Goal: Browse casually: Explore the website without a specific task or goal

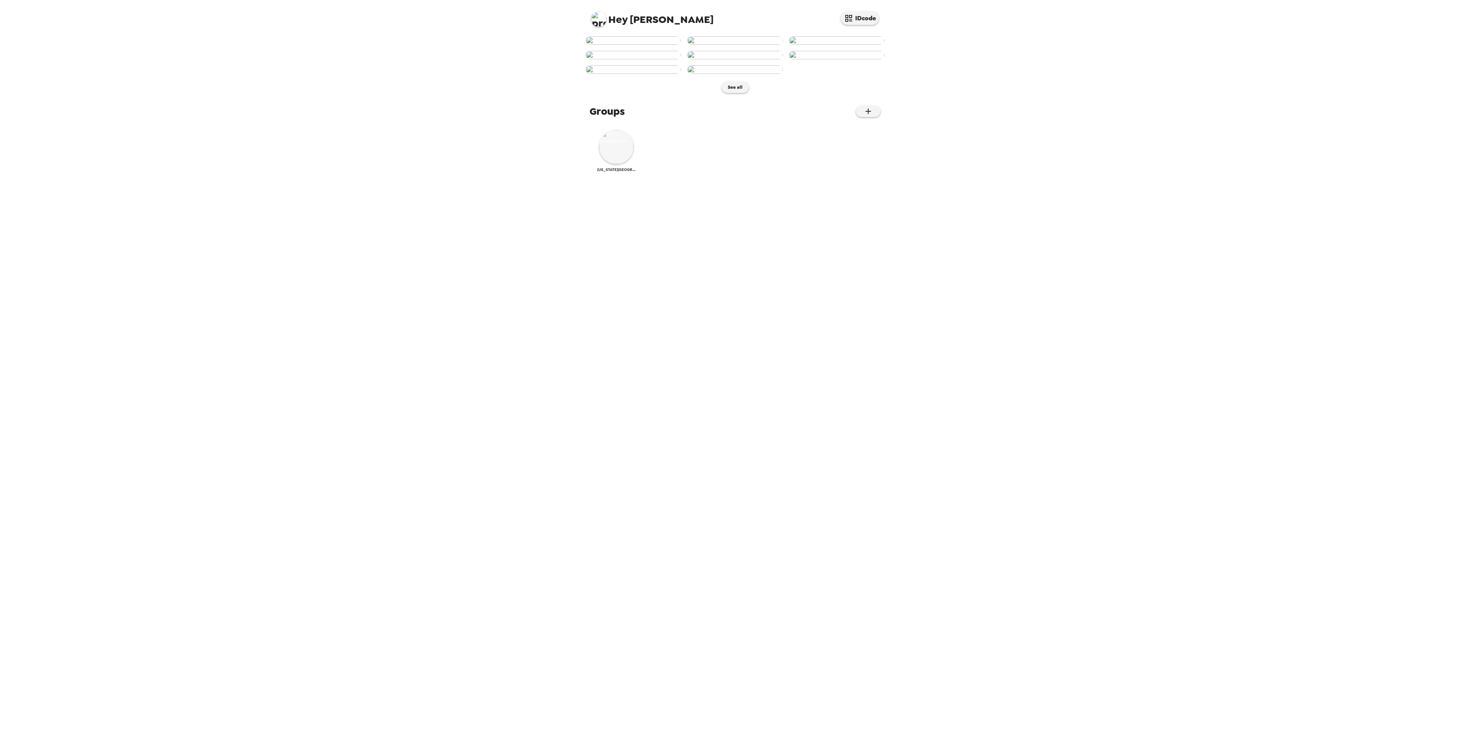
click at [626, 164] on img at bounding box center [616, 147] width 34 height 34
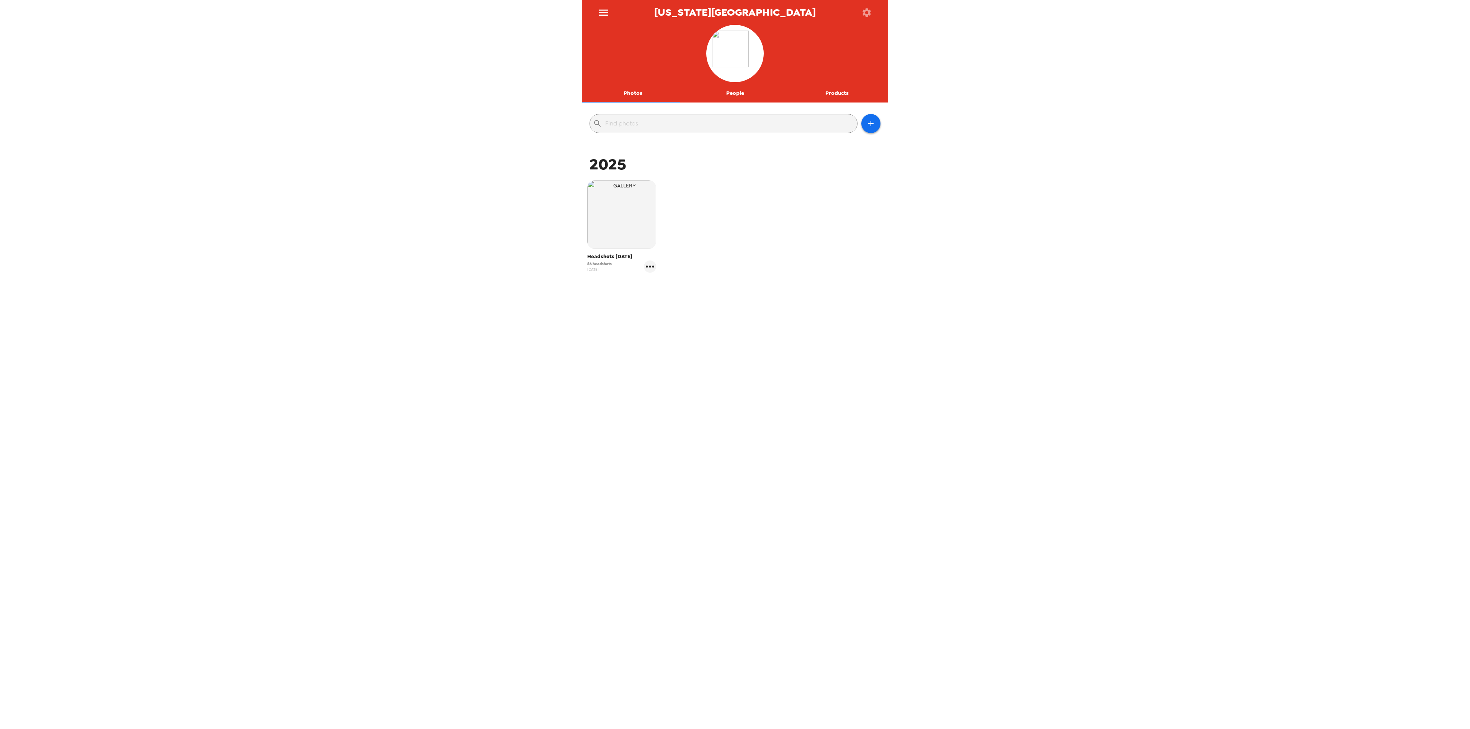
click at [748, 90] on button "People" at bounding box center [735, 93] width 102 height 18
click at [646, 95] on button "Photos" at bounding box center [633, 93] width 102 height 18
click at [616, 227] on img "button" at bounding box center [621, 214] width 69 height 69
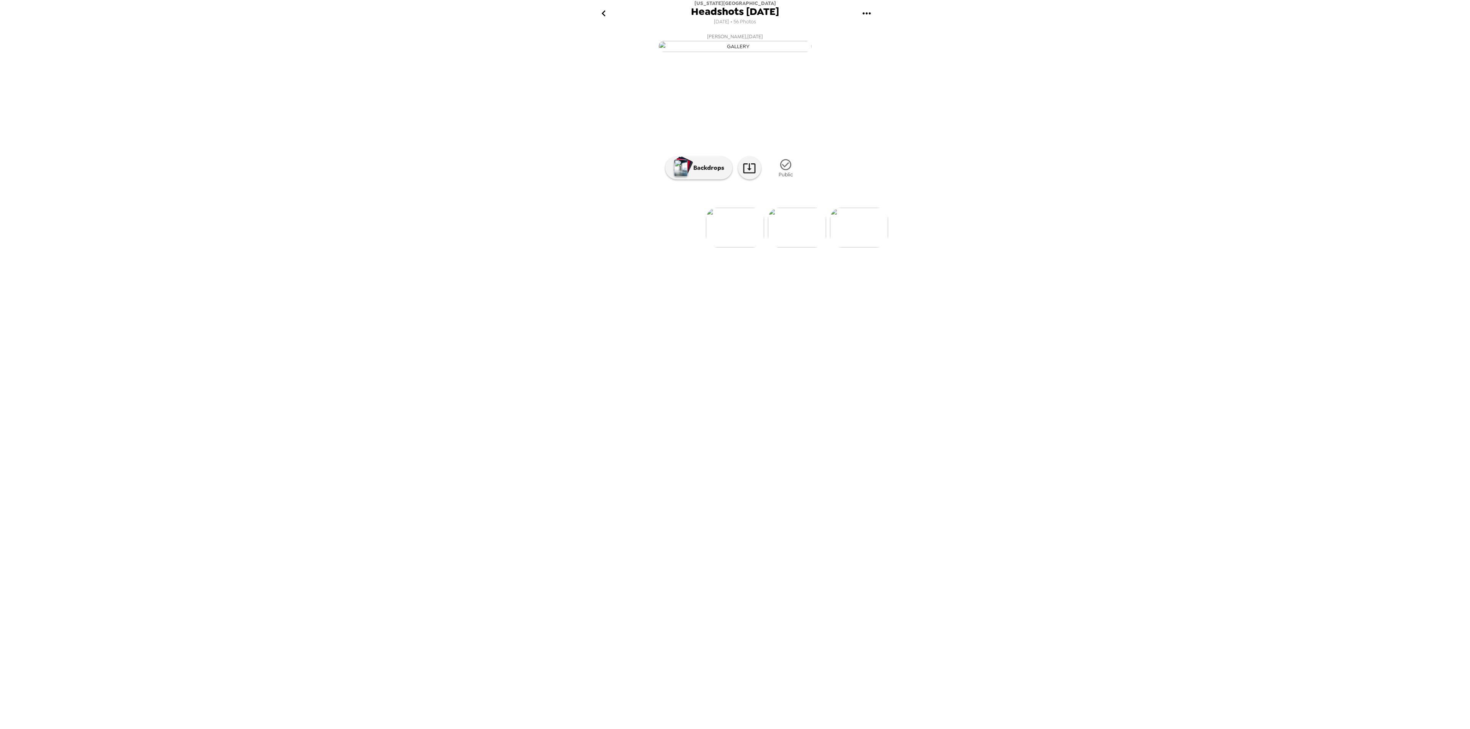
scroll to position [0, 268]
click at [859, 248] on img at bounding box center [839, 228] width 58 height 40
click at [844, 248] on img at bounding box center [859, 228] width 58 height 40
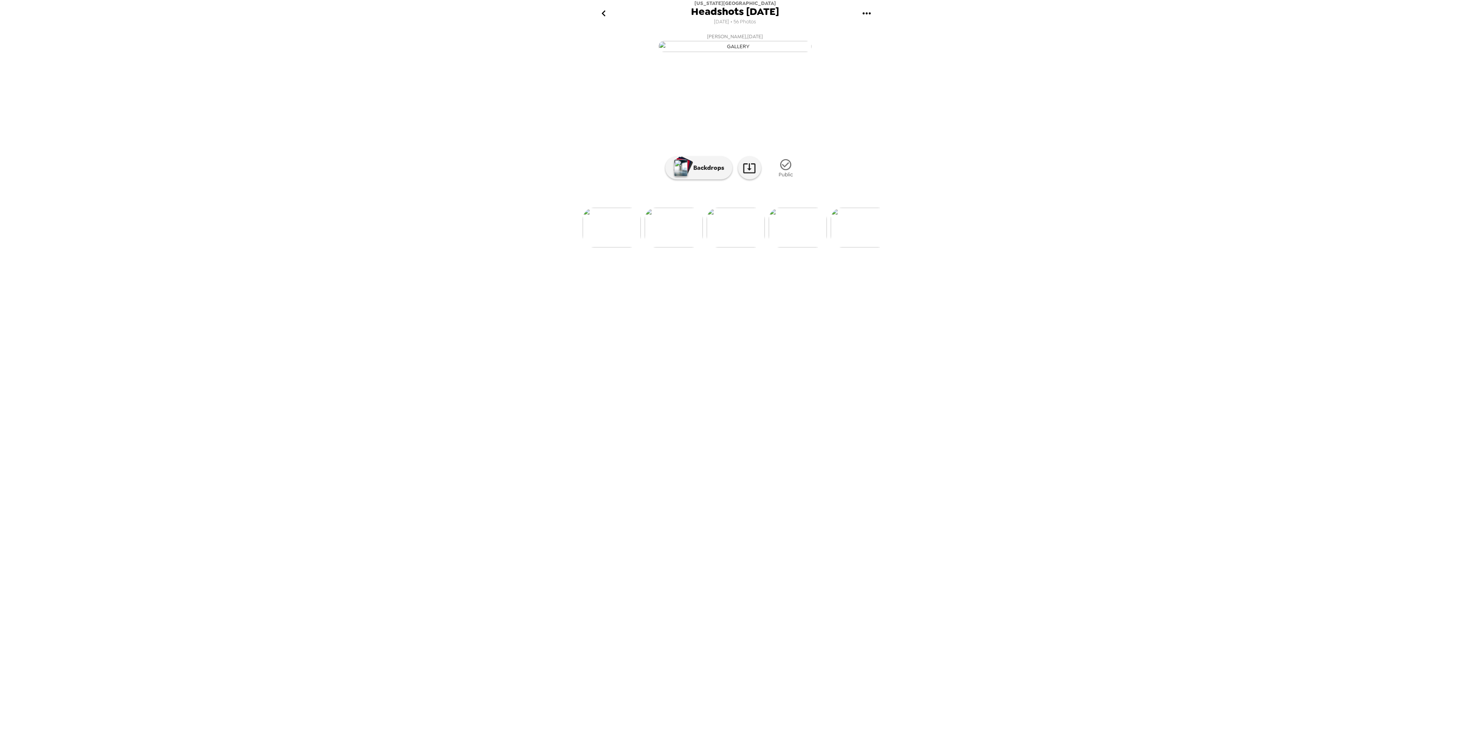
click at [871, 248] on img at bounding box center [859, 228] width 58 height 40
click at [860, 248] on img at bounding box center [859, 228] width 58 height 40
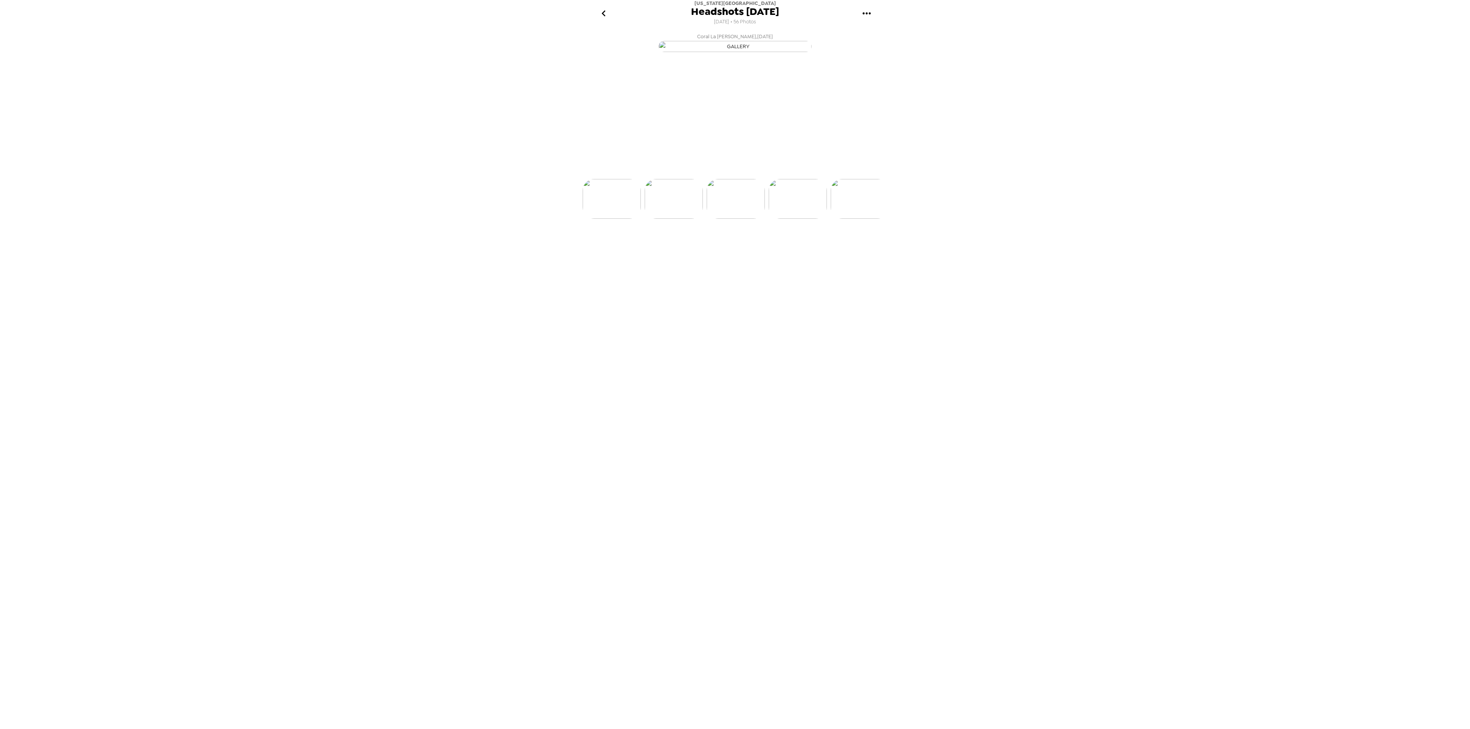
scroll to position [0, 1115]
click at [866, 248] on img at bounding box center [859, 228] width 58 height 40
click at [866, 248] on img at bounding box center [860, 228] width 58 height 40
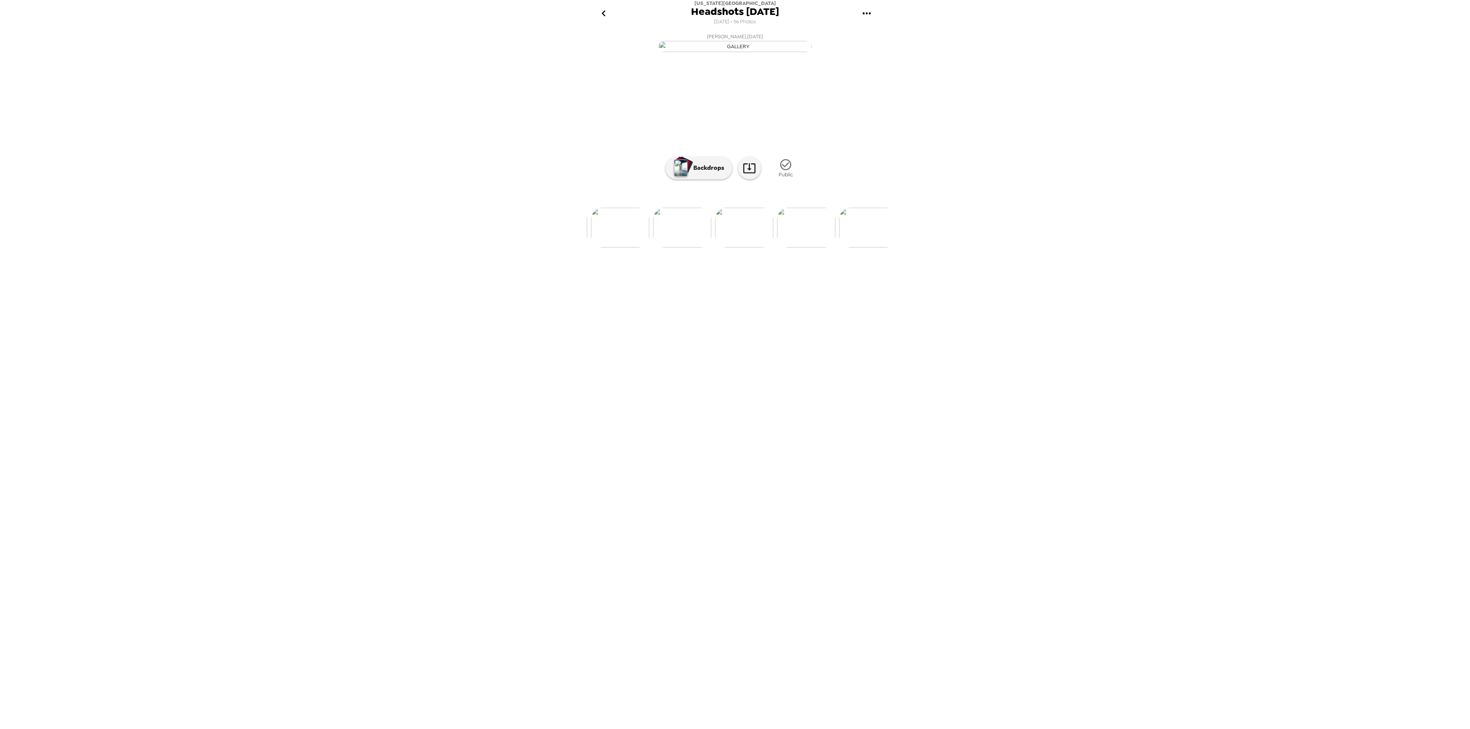
click at [657, 248] on img at bounding box center [682, 228] width 58 height 40
click at [670, 248] on img at bounding box center [654, 228] width 58 height 40
click at [754, 175] on icon at bounding box center [748, 168] width 13 height 13
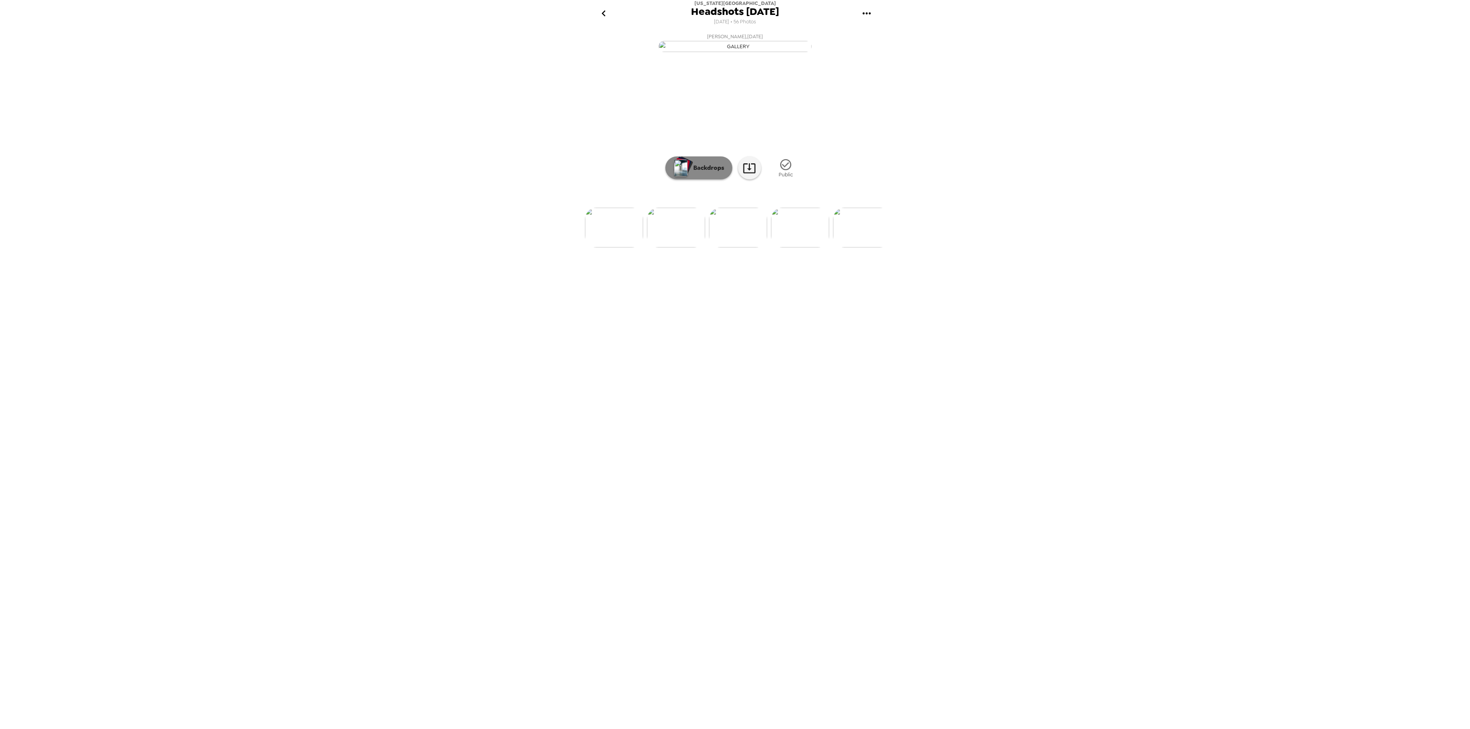
click at [710, 179] on button "Backdrops" at bounding box center [698, 168] width 67 height 23
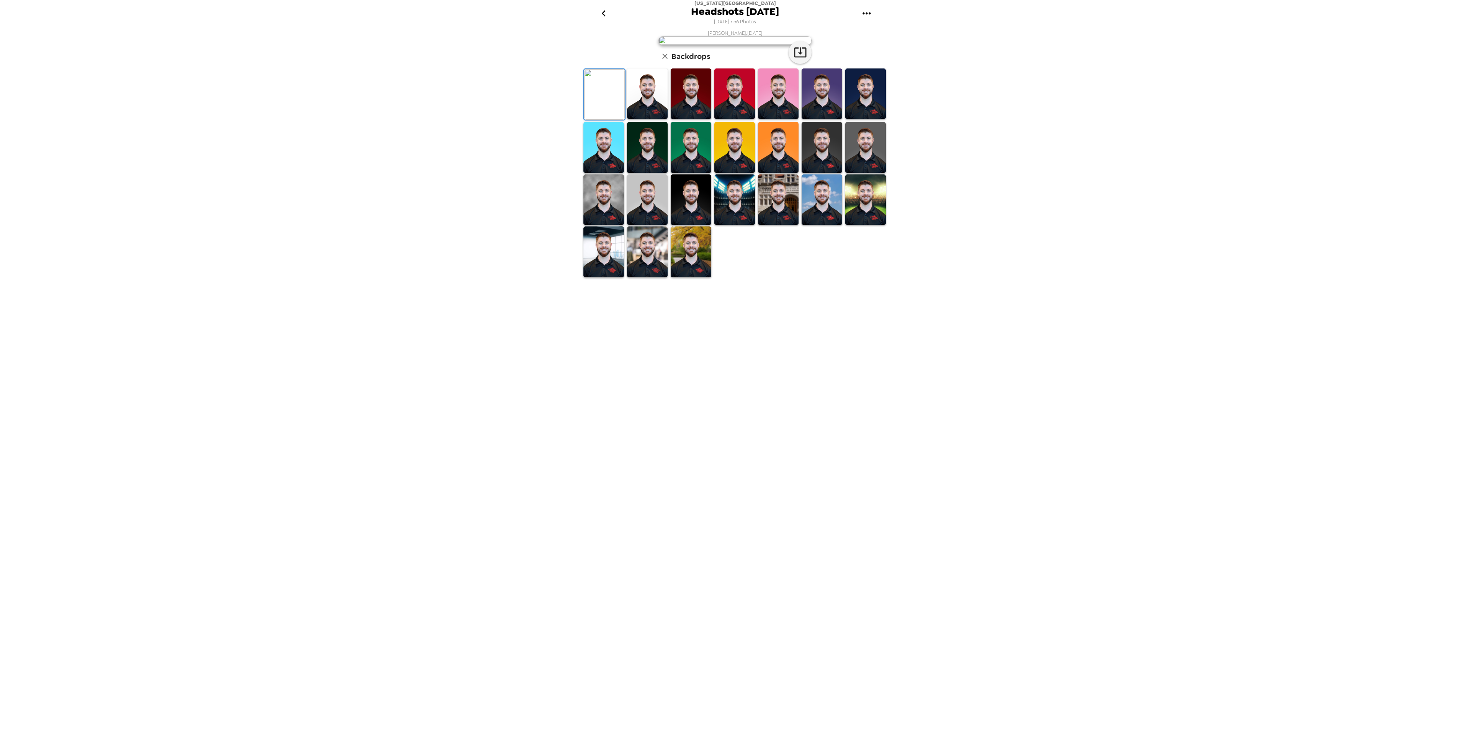
click at [394, 322] on div "Texas Roadhouse Headshots 6/26/25 6/19/2025 • 56 Photos Chris O’Rourke , 06-26-…" at bounding box center [735, 364] width 1470 height 729
click at [1115, 481] on div "Texas Roadhouse Headshots 6/26/25 6/19/2025 • 56 Photos Chris O’Rourke , 06-26-…" at bounding box center [735, 364] width 1470 height 729
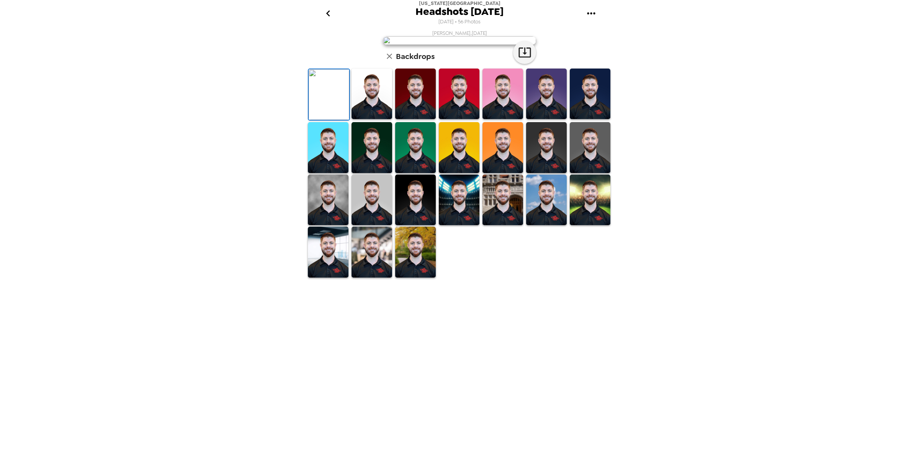
click at [794, 165] on div "Texas Roadhouse Headshots 6/26/25 6/19/2025 • 56 Photos Chris O’Rourke , 06-26-…" at bounding box center [459, 228] width 919 height 456
click at [139, 326] on div "Texas Roadhouse Headshots 6/26/25 6/19/2025 • 56 Photos Chris O’Rourke , 06-26-…" at bounding box center [459, 228] width 919 height 456
click at [412, 119] on img at bounding box center [415, 94] width 41 height 51
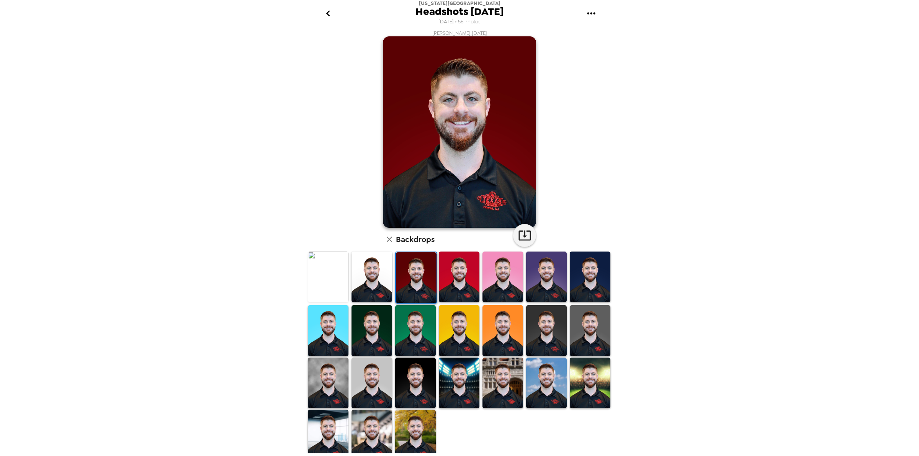
click at [396, 267] on img at bounding box center [416, 277] width 41 height 51
click at [370, 272] on img at bounding box center [371, 276] width 41 height 51
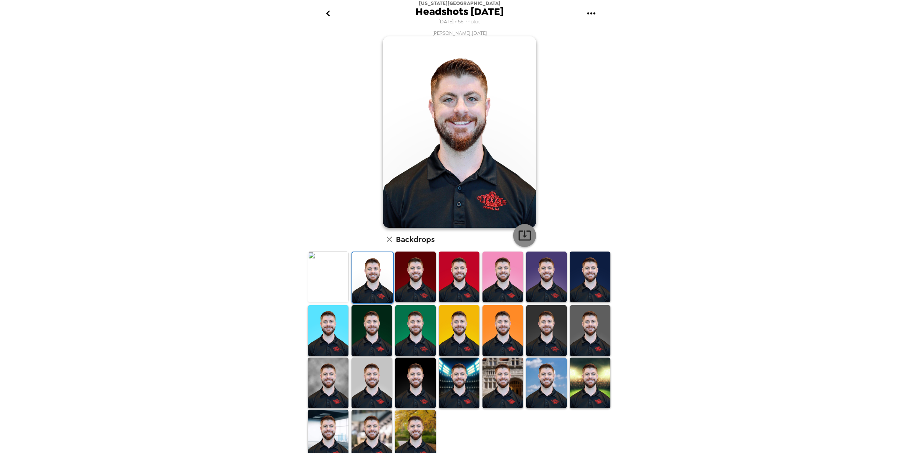
click at [520, 235] on icon "button" at bounding box center [524, 234] width 13 height 13
click at [413, 281] on img at bounding box center [415, 276] width 41 height 51
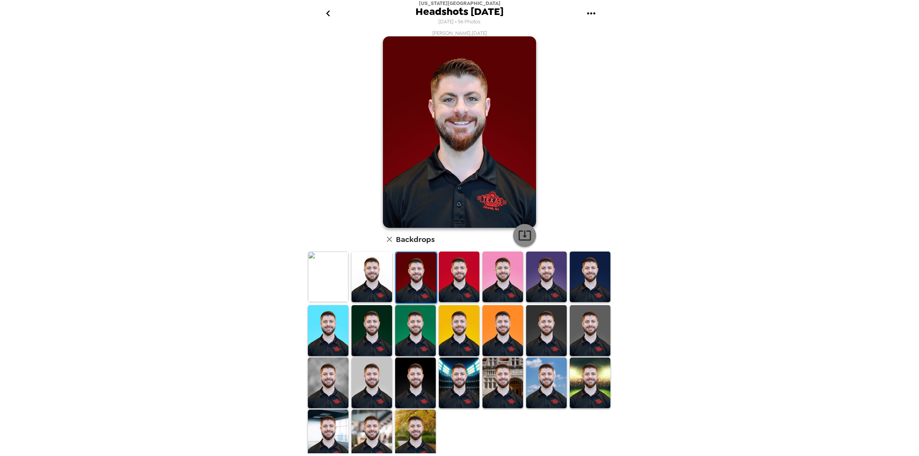
click at [522, 235] on icon "button" at bounding box center [524, 234] width 13 height 13
click at [200, 147] on div "Texas Roadhouse Headshots 6/26/25 6/19/2025 • 56 Photos Chris O’Rourke , 06-26-…" at bounding box center [459, 228] width 919 height 456
click at [439, 273] on img at bounding box center [459, 276] width 41 height 51
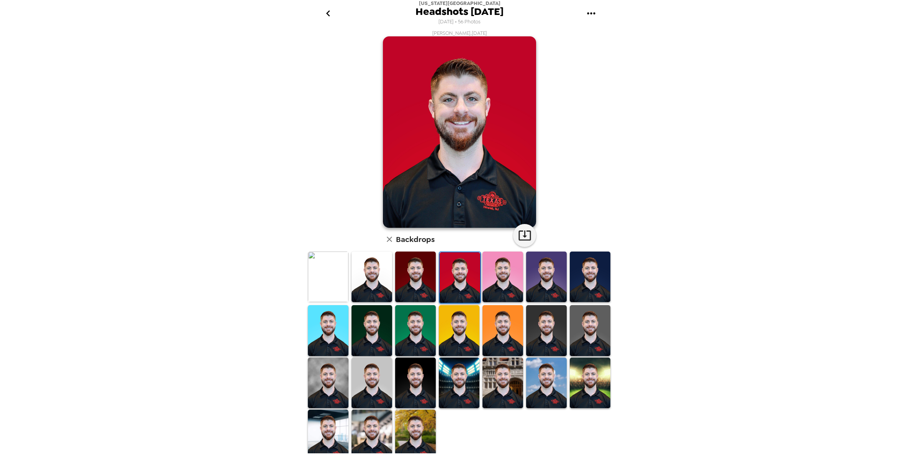
click at [445, 272] on img at bounding box center [459, 277] width 41 height 51
click at [712, 82] on div "Texas Roadhouse Headshots 6/26/25 6/19/2025 • 56 Photos Chris O’Rourke , 06-26-…" at bounding box center [459, 228] width 919 height 456
click at [518, 240] on icon "button" at bounding box center [524, 236] width 12 height 10
click at [492, 276] on img at bounding box center [502, 276] width 41 height 51
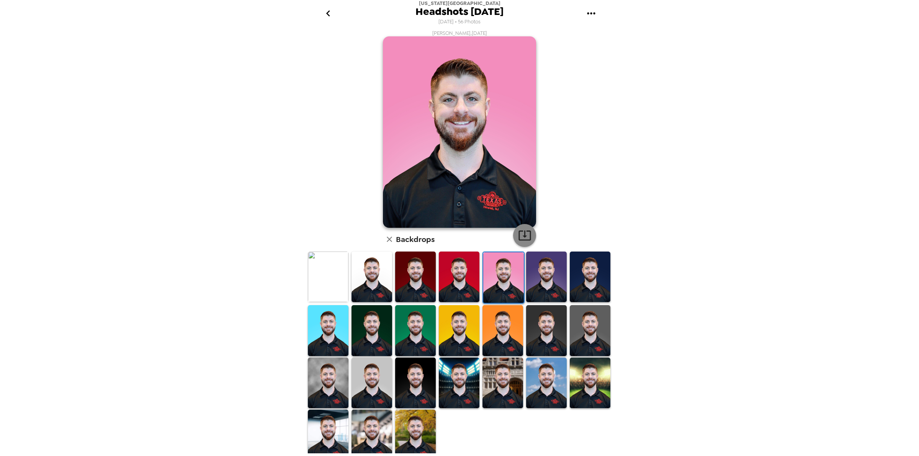
click at [524, 236] on icon "button" at bounding box center [524, 234] width 13 height 13
click at [545, 276] on img at bounding box center [546, 276] width 41 height 51
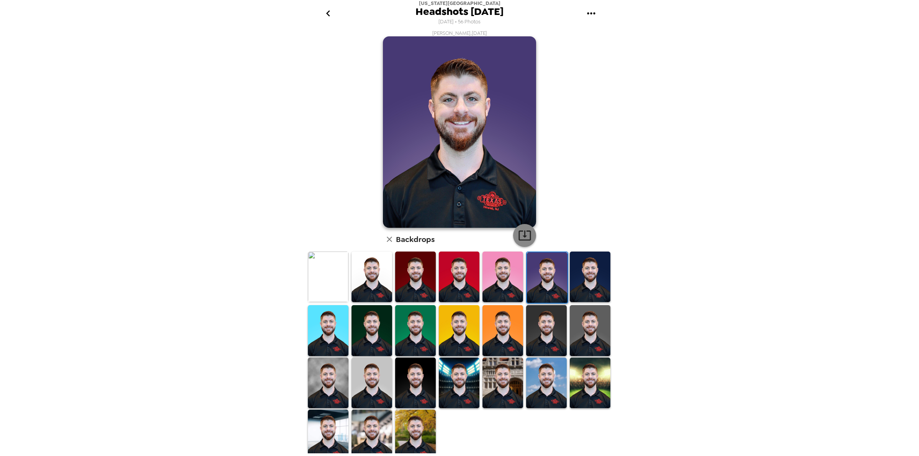
click at [527, 233] on icon "button" at bounding box center [524, 236] width 12 height 10
click at [587, 265] on img at bounding box center [589, 276] width 41 height 51
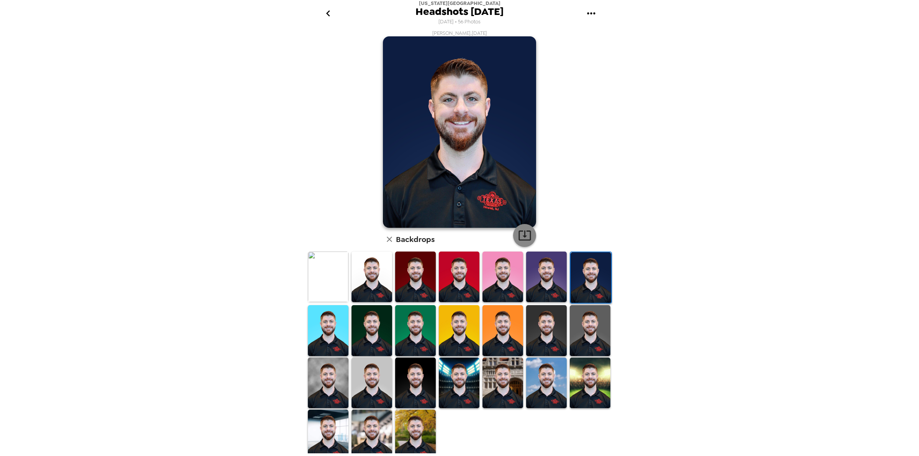
click at [518, 230] on icon "button" at bounding box center [524, 234] width 13 height 13
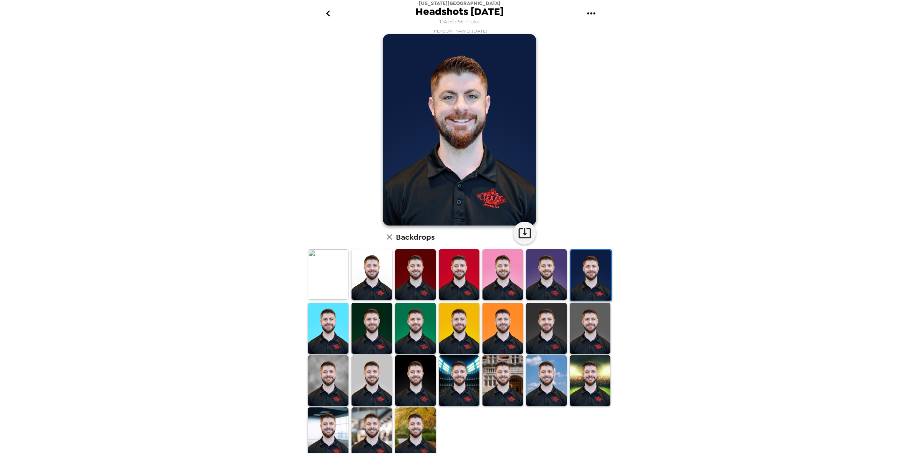
click at [336, 331] on img at bounding box center [328, 328] width 41 height 51
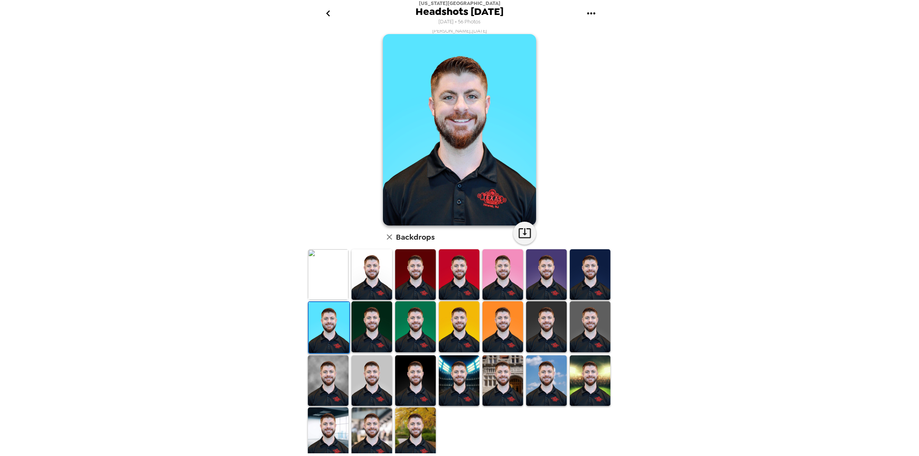
scroll to position [2, 0]
click at [532, 233] on button "button" at bounding box center [524, 233] width 23 height 23
drag, startPoint x: 364, startPoint y: 330, endPoint x: 413, endPoint y: 318, distance: 50.3
click at [364, 330] on img at bounding box center [371, 326] width 41 height 51
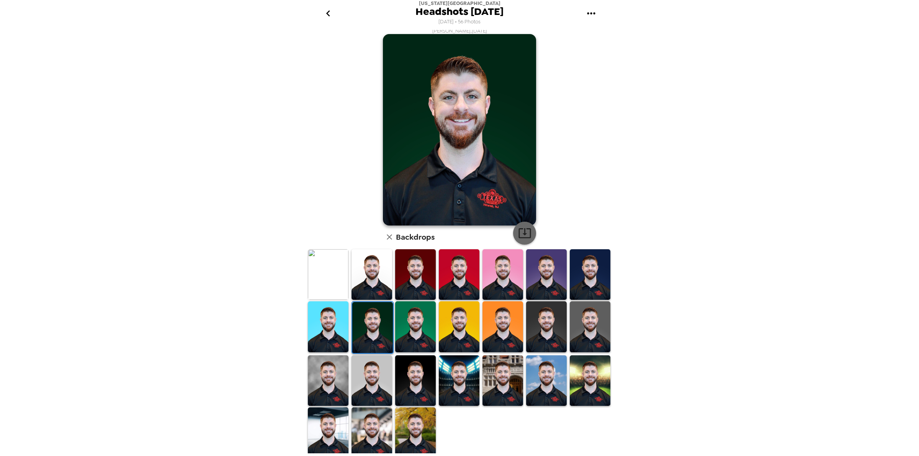
click at [527, 232] on icon "button" at bounding box center [524, 232] width 13 height 13
click at [405, 334] on img at bounding box center [415, 326] width 41 height 51
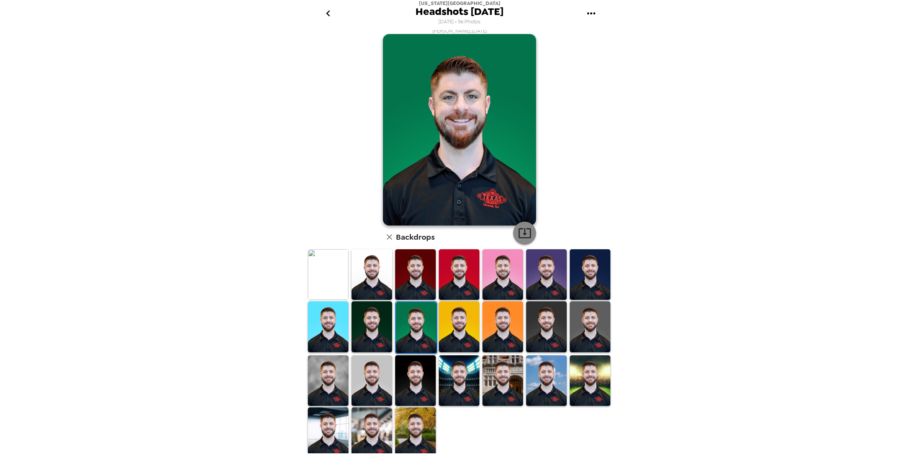
click at [518, 228] on icon "button" at bounding box center [524, 233] width 12 height 10
drag, startPoint x: 469, startPoint y: 325, endPoint x: 509, endPoint y: 294, distance: 51.0
click at [469, 325] on img at bounding box center [459, 326] width 41 height 51
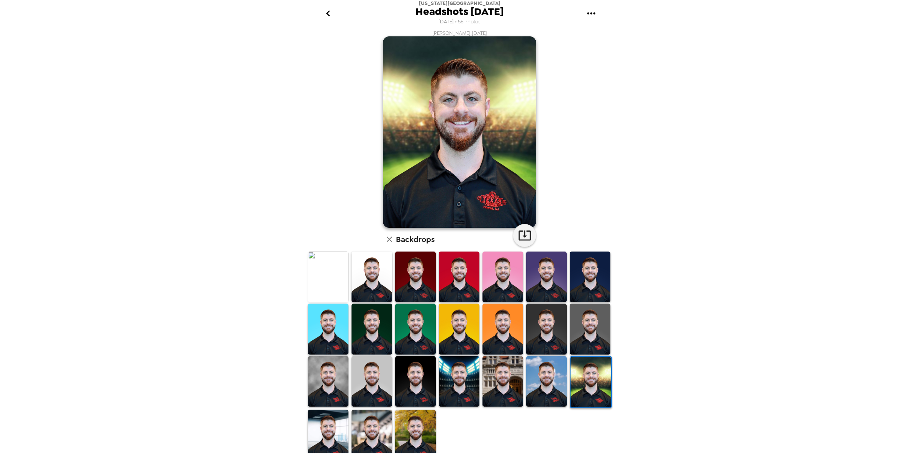
scroll to position [2, 0]
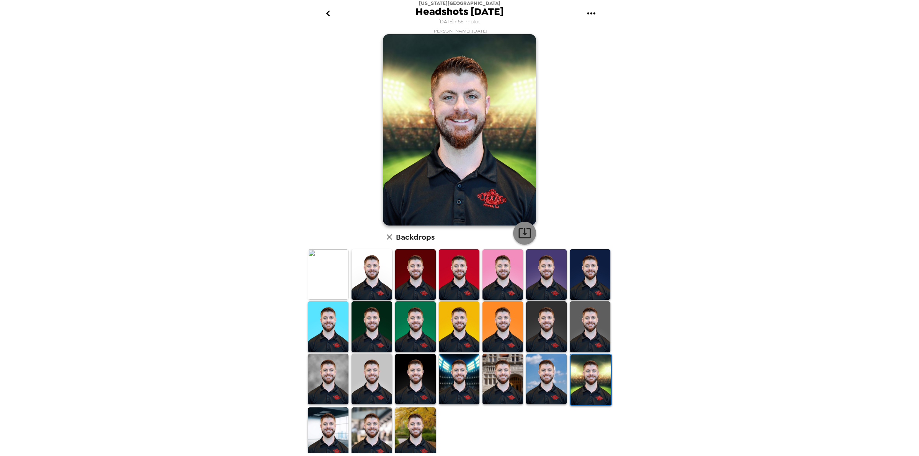
click at [523, 232] on icon "button" at bounding box center [524, 232] width 13 height 13
click at [327, 424] on img at bounding box center [328, 432] width 41 height 51
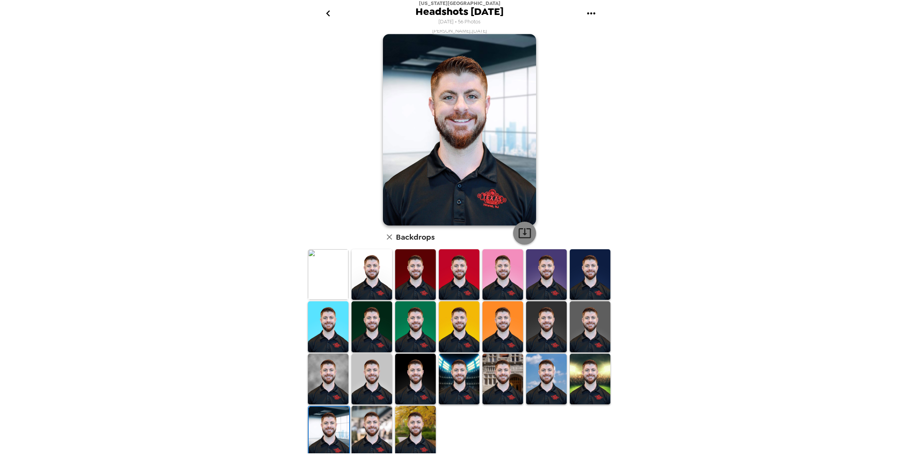
click at [519, 224] on button "button" at bounding box center [524, 233] width 23 height 23
drag, startPoint x: 357, startPoint y: 420, endPoint x: 532, endPoint y: 287, distance: 219.6
click at [357, 420] on img at bounding box center [371, 431] width 41 height 51
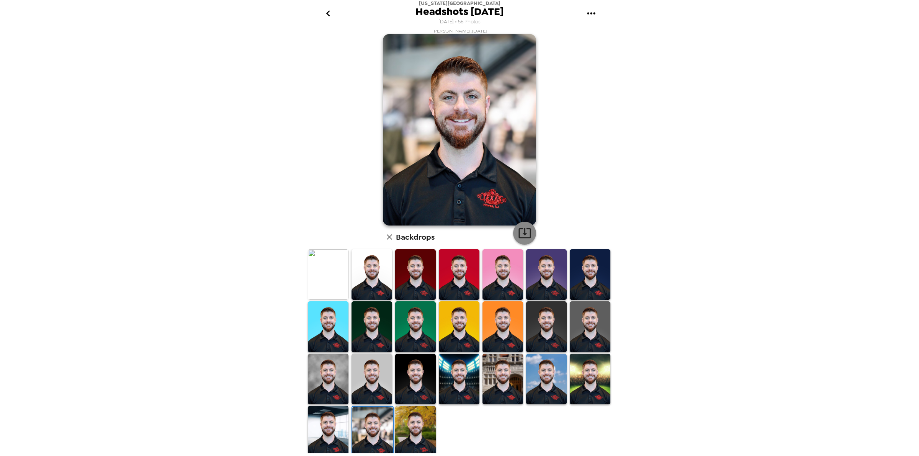
click at [525, 235] on icon "button" at bounding box center [524, 233] width 12 height 10
click at [420, 426] on img at bounding box center [415, 431] width 41 height 51
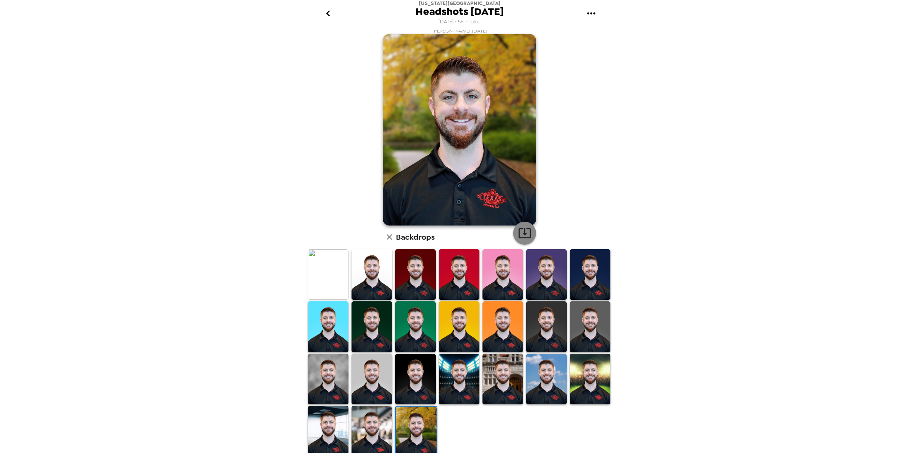
click at [522, 237] on icon "button" at bounding box center [524, 232] width 13 height 13
